Goal: Navigation & Orientation: Find specific page/section

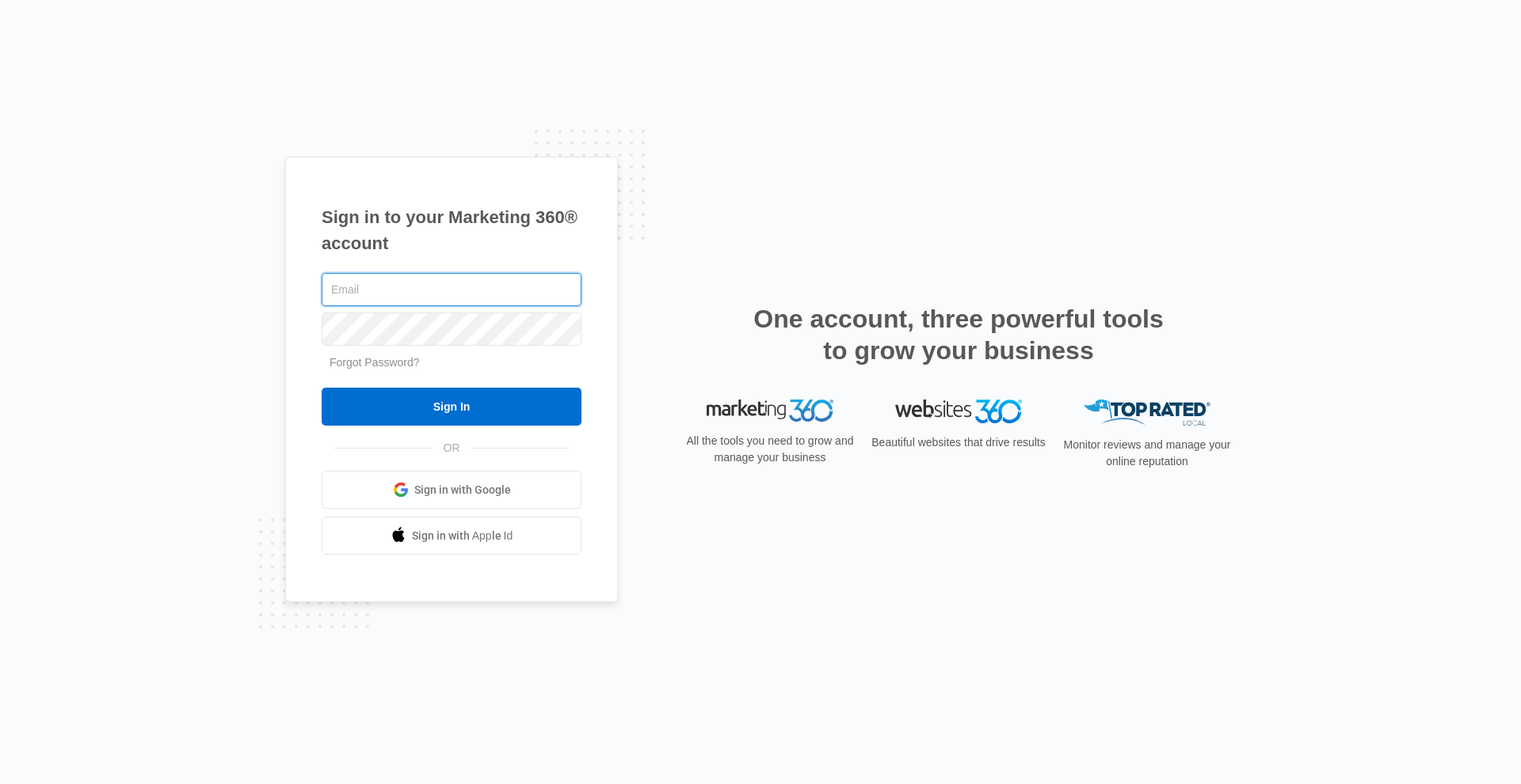
click at [439, 295] on input "text" at bounding box center [452, 290] width 260 height 33
click at [455, 486] on span "Sign in with Google" at bounding box center [462, 490] width 97 height 16
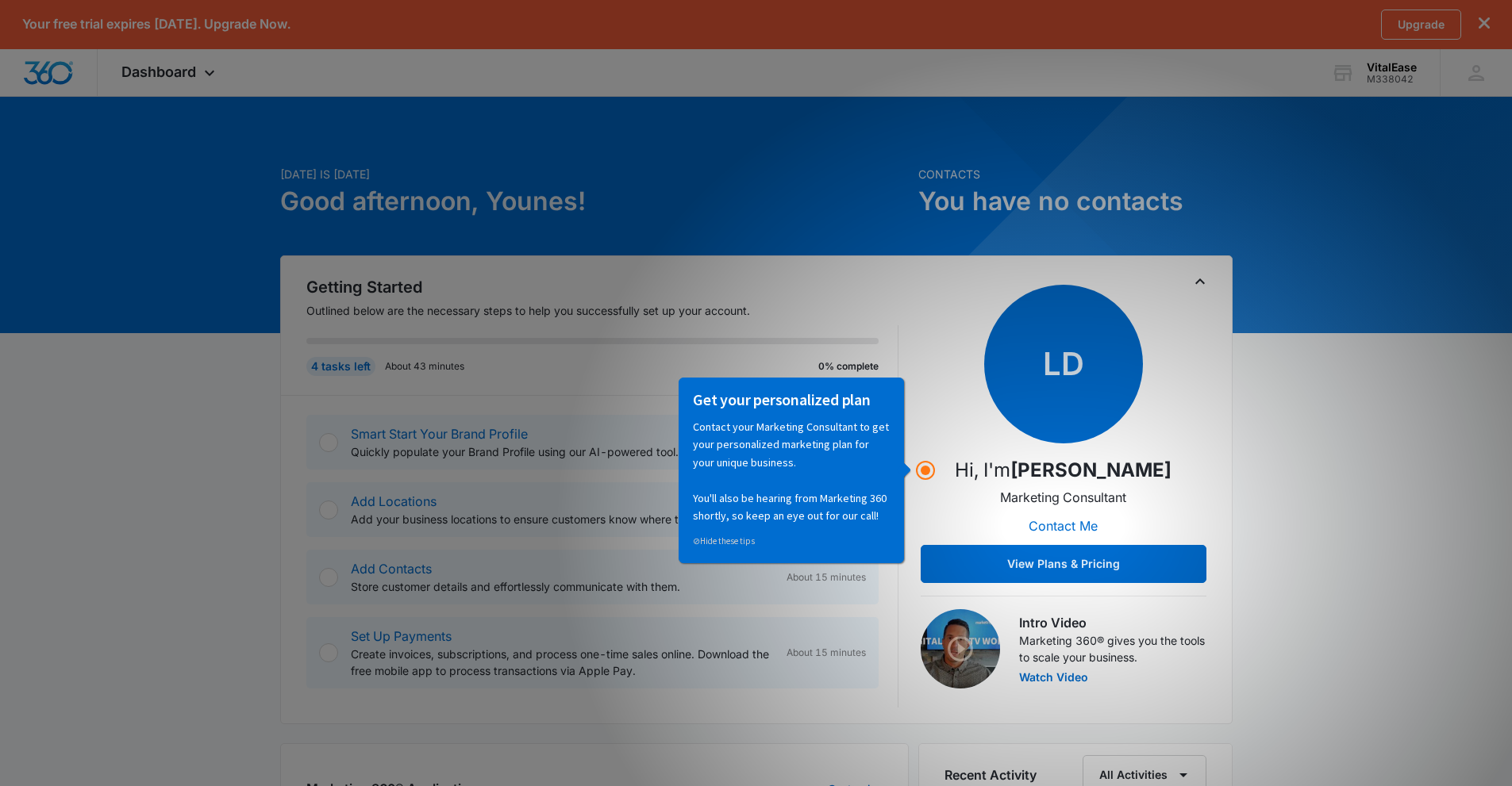
click at [751, 289] on h2 "Getting Started" at bounding box center [603, 287] width 593 height 24
click at [837, 326] on div "4 tasks left About 43 minutes 0% complete" at bounding box center [603, 359] width 593 height 70
click at [728, 543] on link "⊘ Hide these tips" at bounding box center [724, 541] width 62 height 12
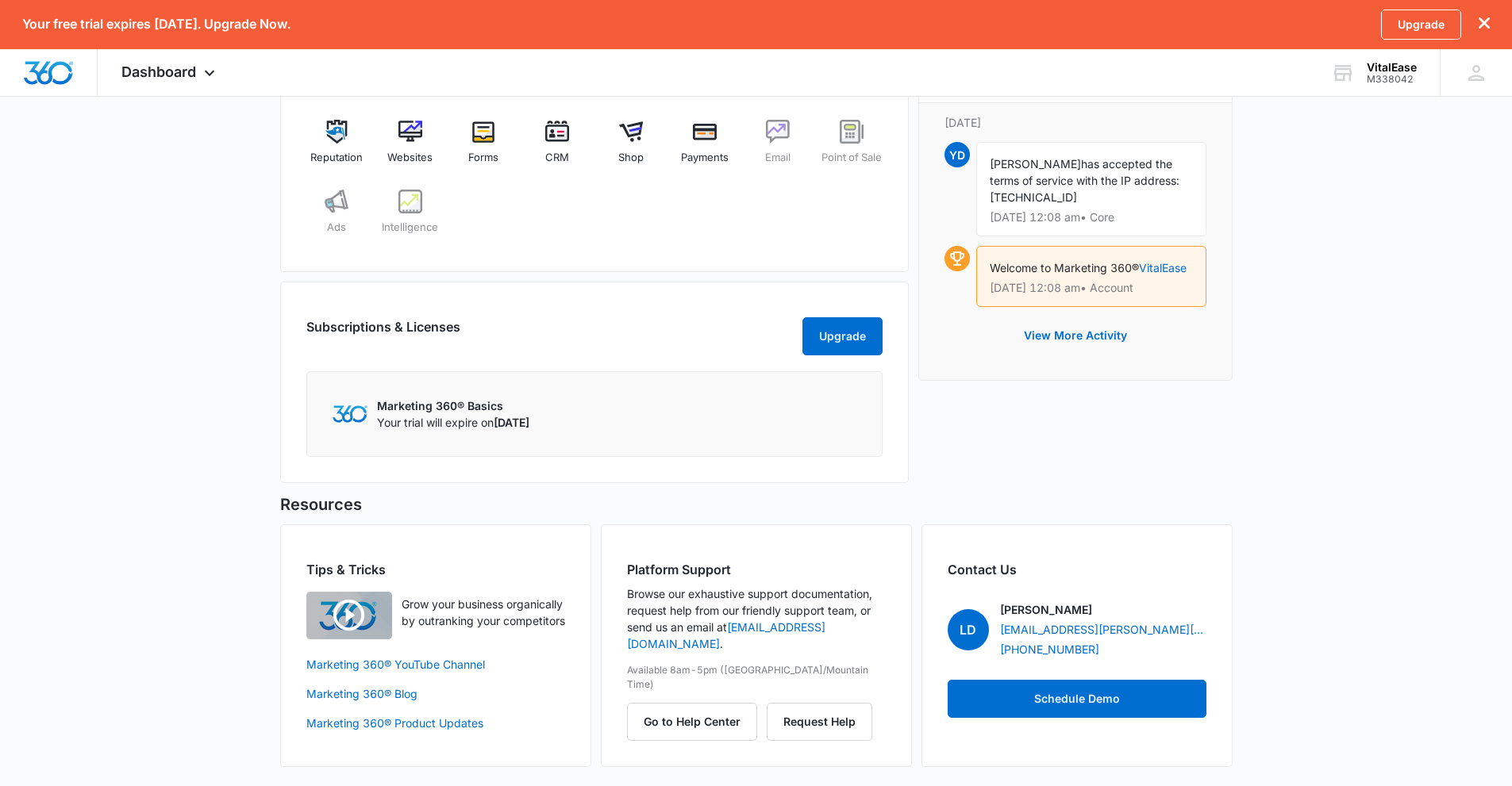
scroll to position [720, 0]
click at [811, 343] on button "Upgrade" at bounding box center [843, 336] width 81 height 38
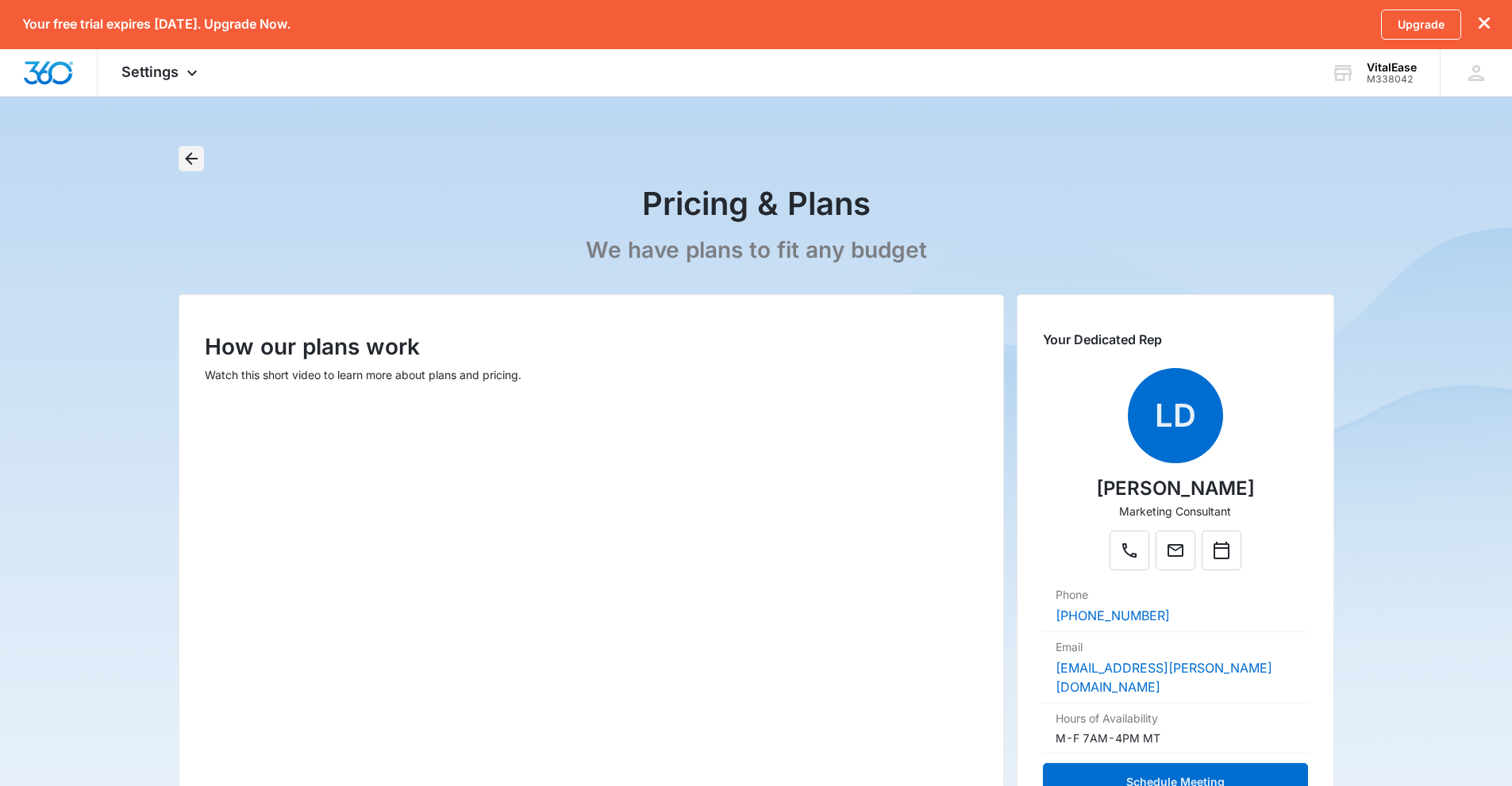
click at [190, 156] on icon "Back" at bounding box center [192, 159] width 19 height 19
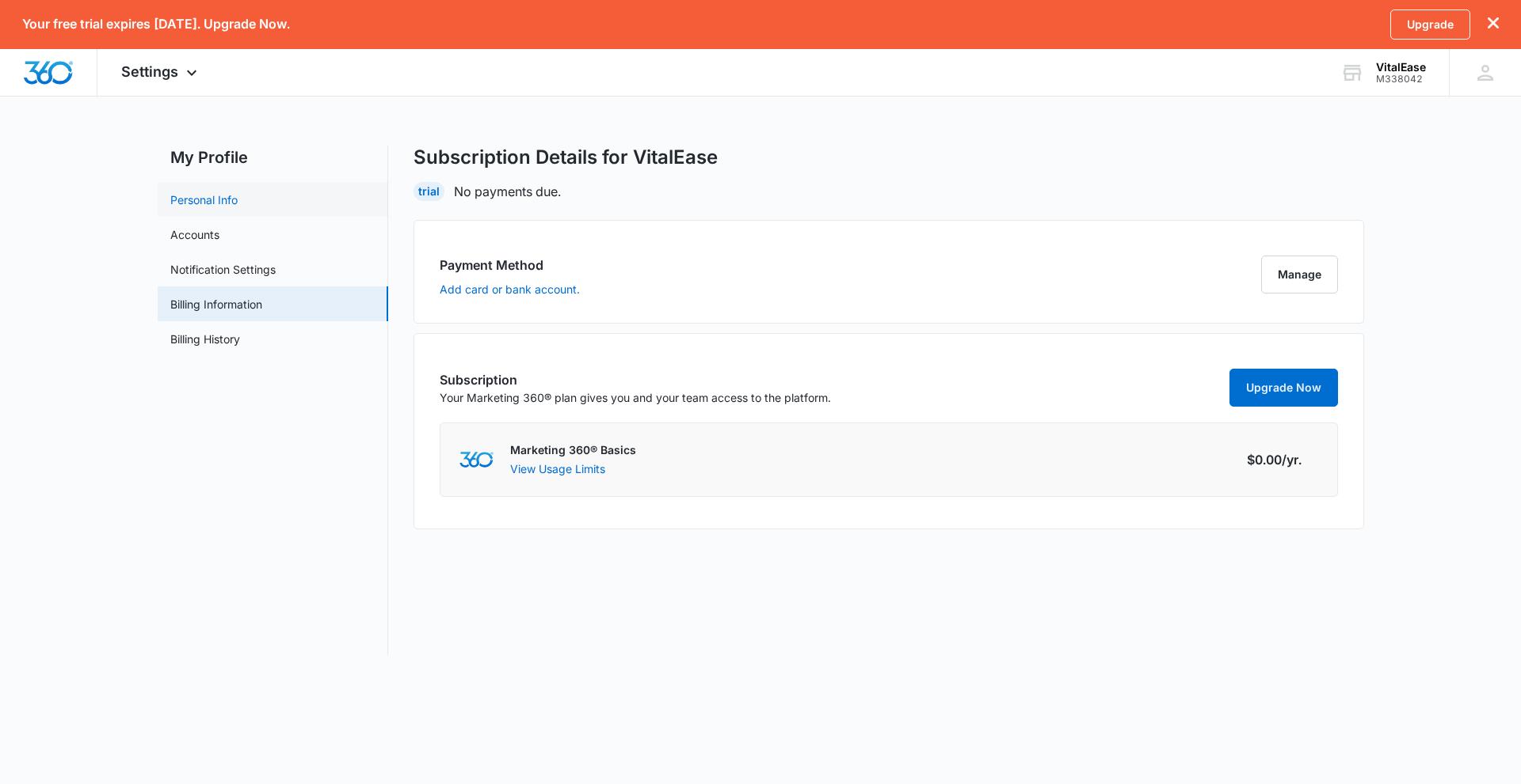
click at [237, 200] on link "Personal Info" at bounding box center [204, 199] width 67 height 16
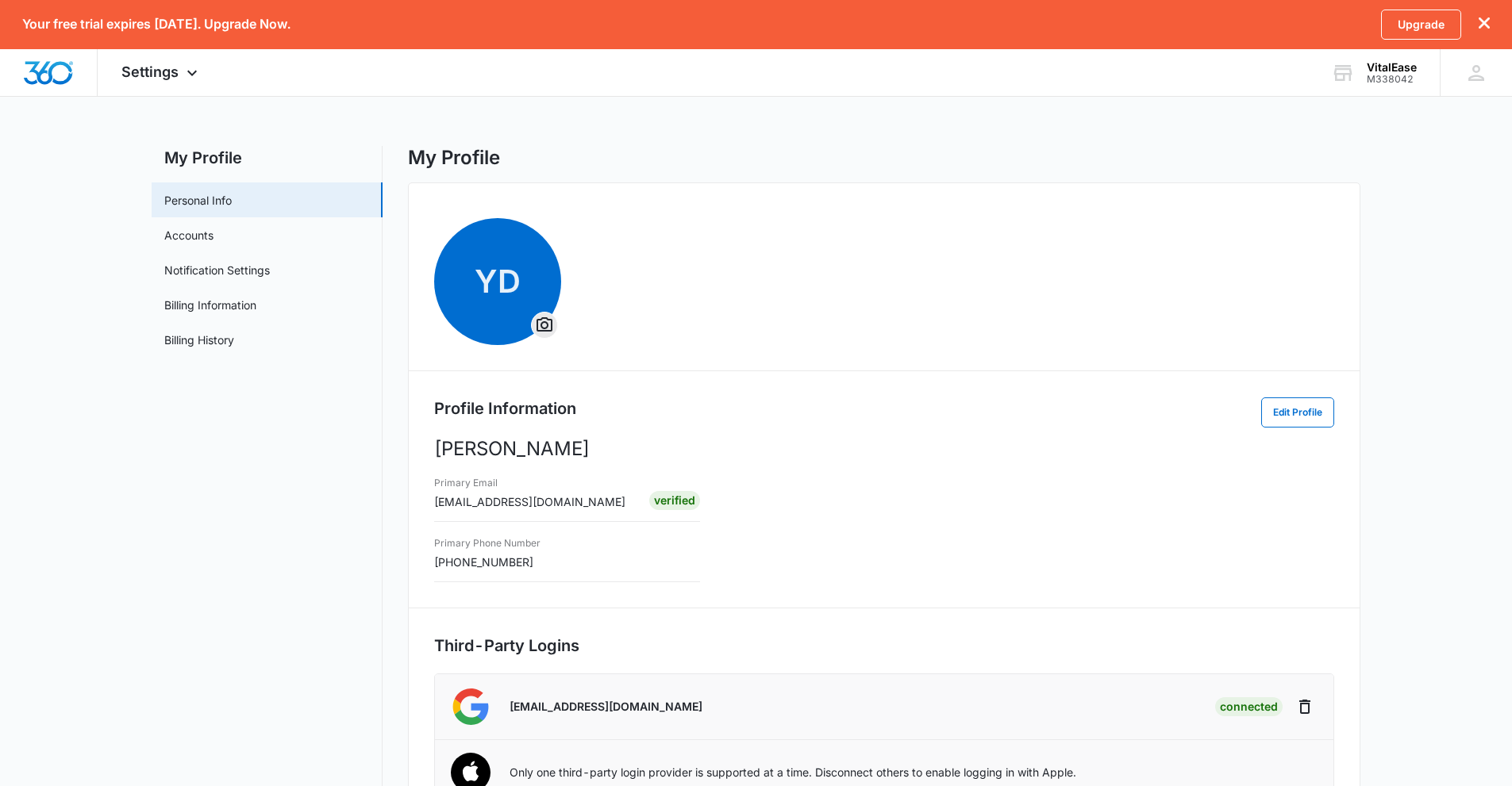
click at [228, 154] on h2 "My Profile" at bounding box center [267, 157] width 231 height 24
click at [214, 237] on link "Accounts" at bounding box center [188, 235] width 49 height 16
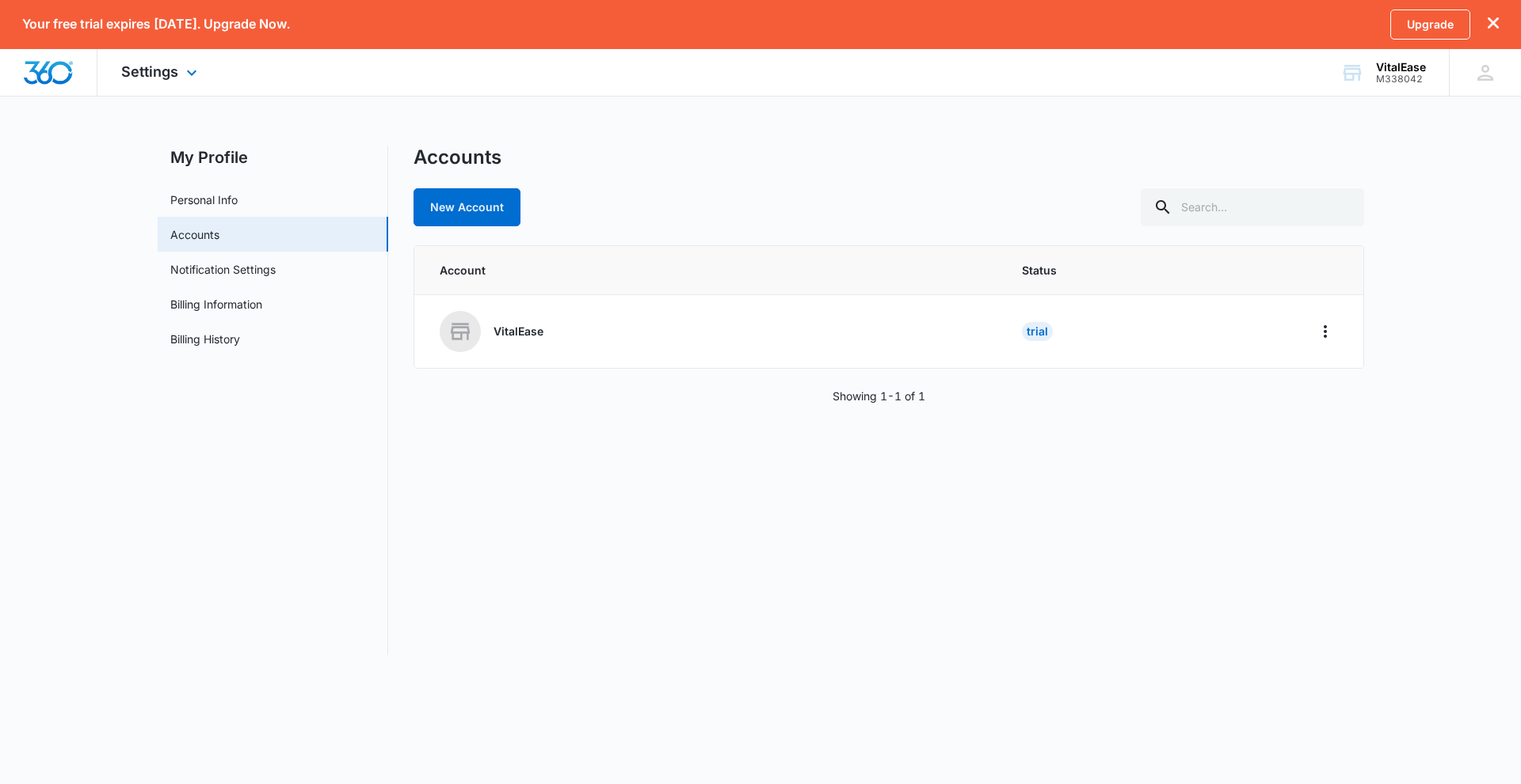
click at [69, 65] on img "Dashboard" at bounding box center [48, 73] width 51 height 24
